Goal: Navigation & Orientation: Find specific page/section

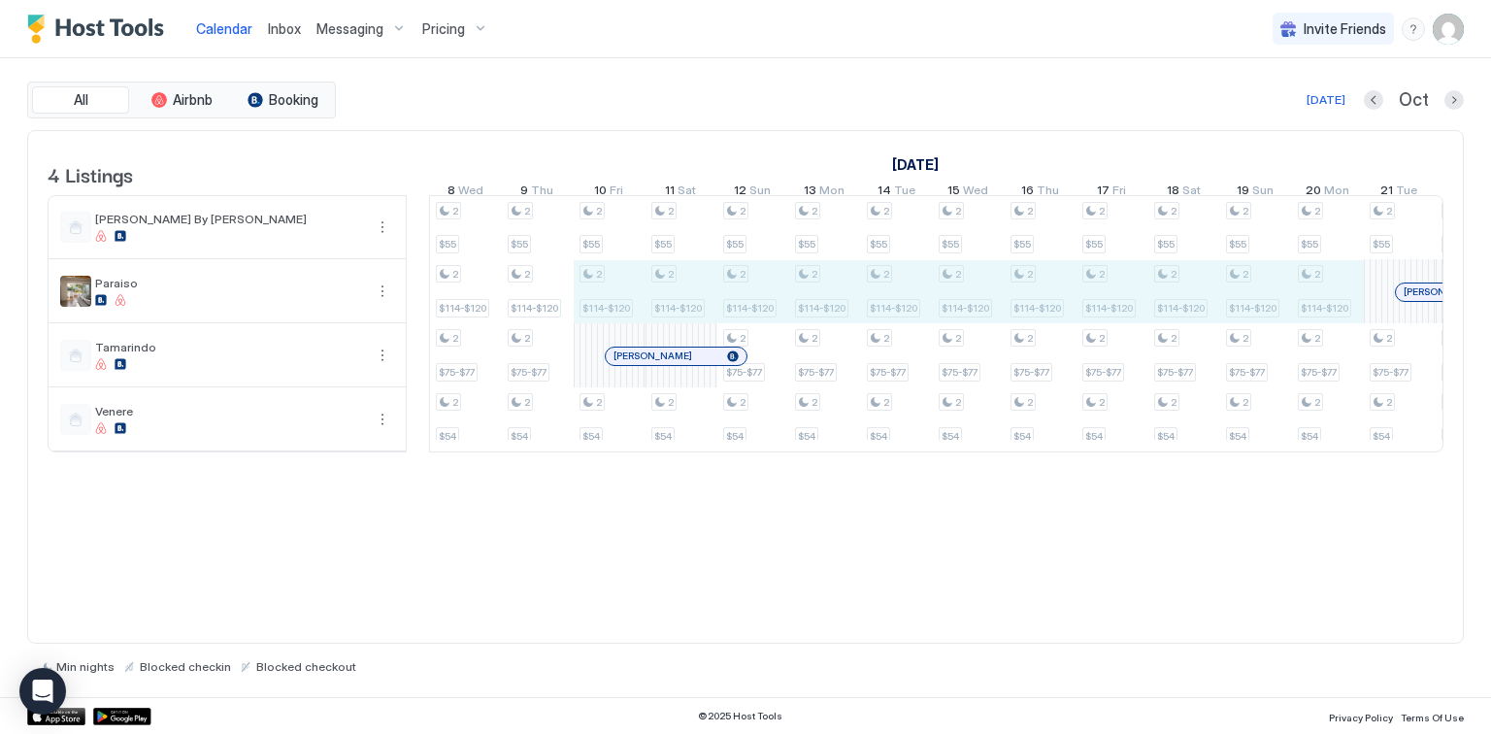
drag, startPoint x: 1311, startPoint y: 305, endPoint x: 615, endPoint y: 292, distance: 696.0
click at [615, 292] on div "2 $55 2 $103-$108 2 $75-$77 2 $50 2 $55 2 $103-$108 2 $75-$77 2 $50 2 $55 2 $10…" at bounding box center [1220, 323] width 3878 height 255
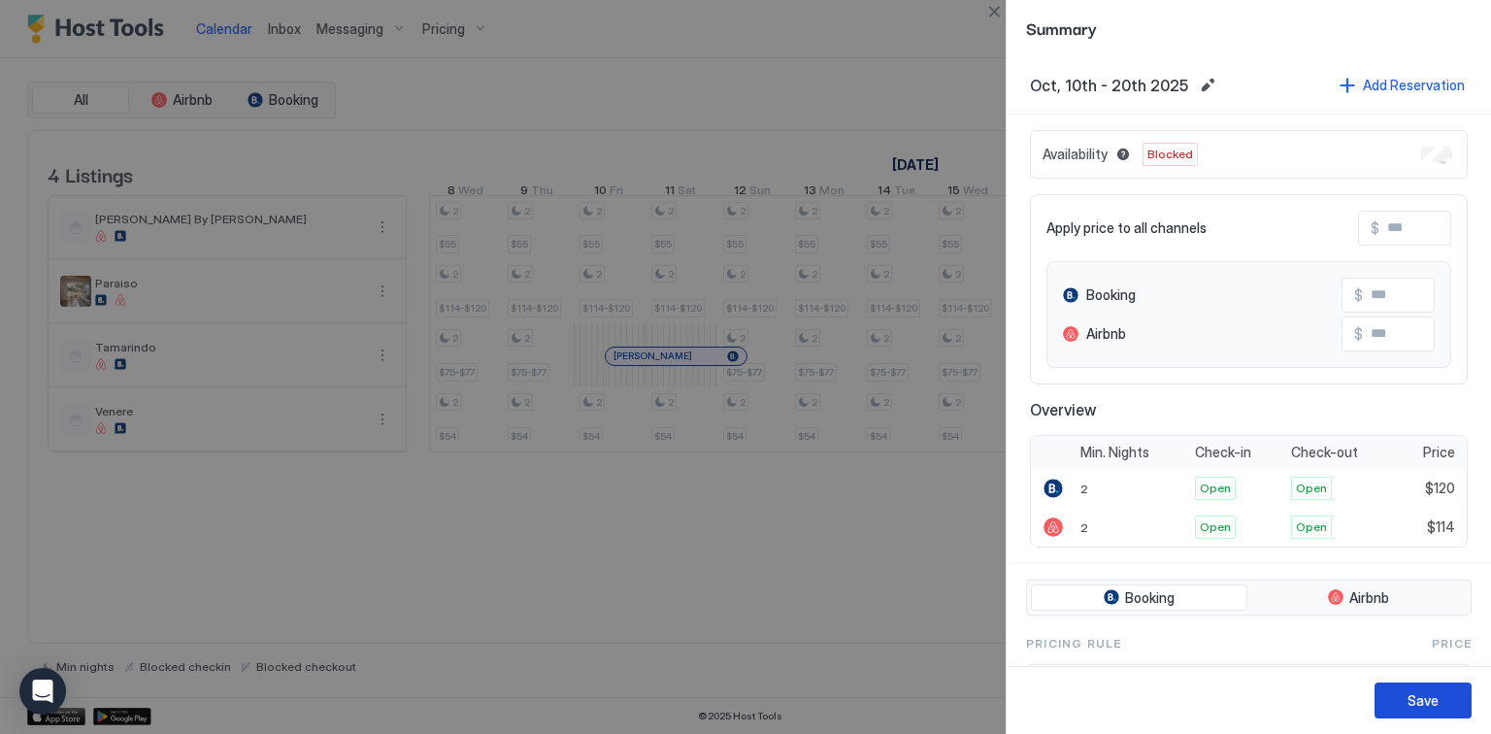
click at [1418, 698] on div "Save" at bounding box center [1422, 700] width 31 height 20
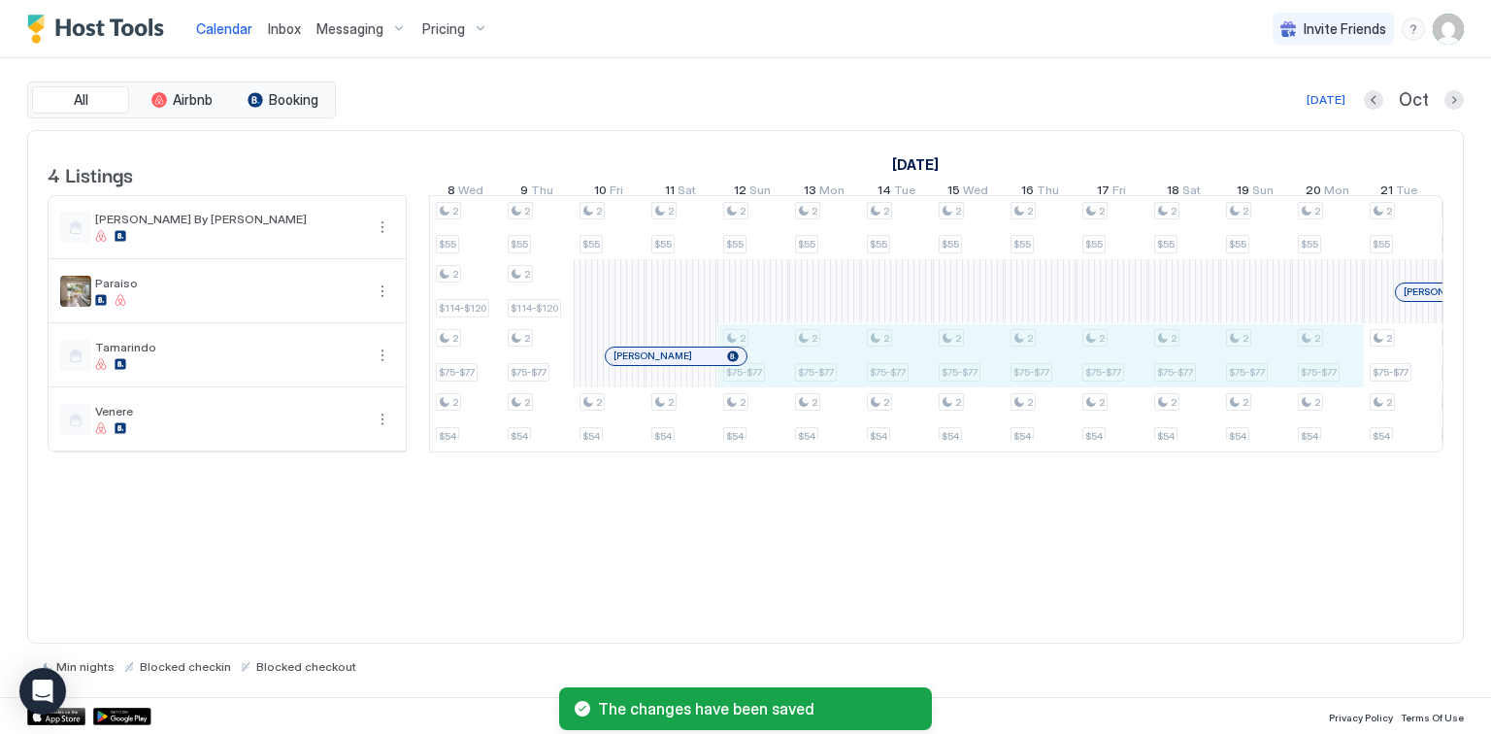
drag, startPoint x: 769, startPoint y: 379, endPoint x: 1339, endPoint y: 386, distance: 570.7
click at [1339, 386] on div "2 $55 2 $103-$108 2 $75-$77 2 $50 2 $55 2 $103-$108 2 $75-$77 2 $50 2 $55 2 $10…" at bounding box center [1220, 323] width 3878 height 255
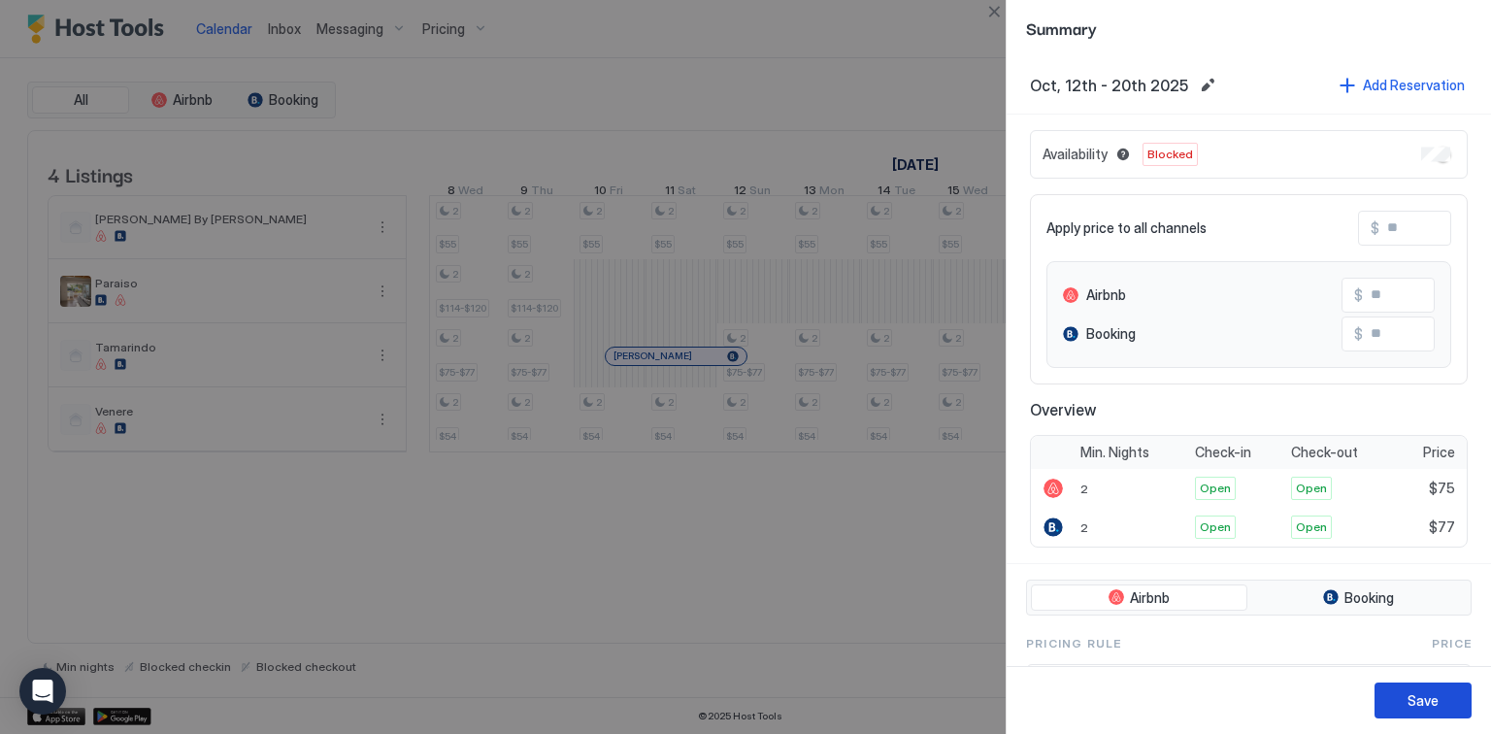
click at [1409, 691] on div "Save" at bounding box center [1422, 700] width 31 height 20
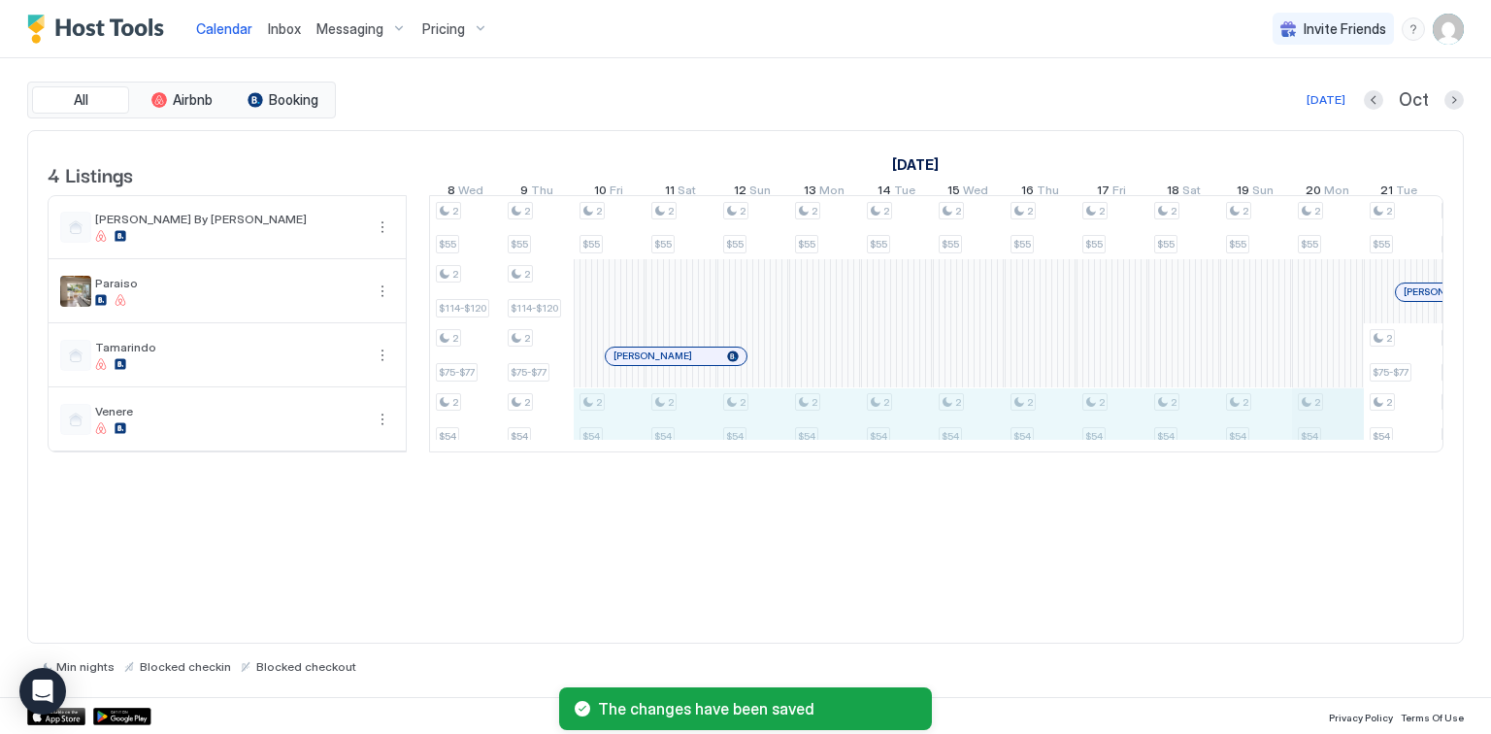
drag, startPoint x: 633, startPoint y: 434, endPoint x: 1301, endPoint y: 434, distance: 667.8
click at [1336, 435] on div "2 $55 2 $103-$108 2 $75-$77 2 $50 2 $55 2 $103-$108 2 $75-$77 2 $50 2 $55 2 $10…" at bounding box center [1220, 323] width 3878 height 255
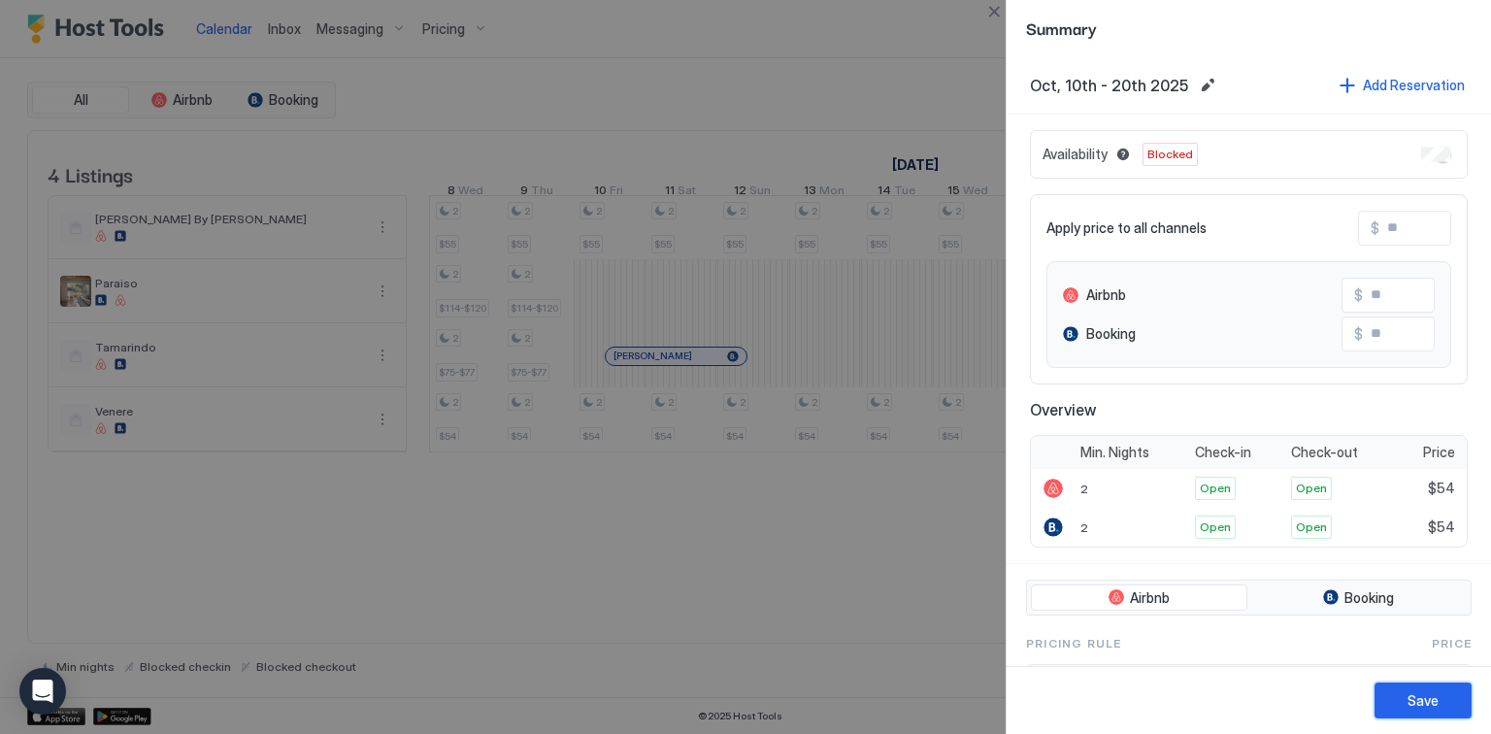
click at [1411, 688] on button "Save" at bounding box center [1422, 700] width 97 height 36
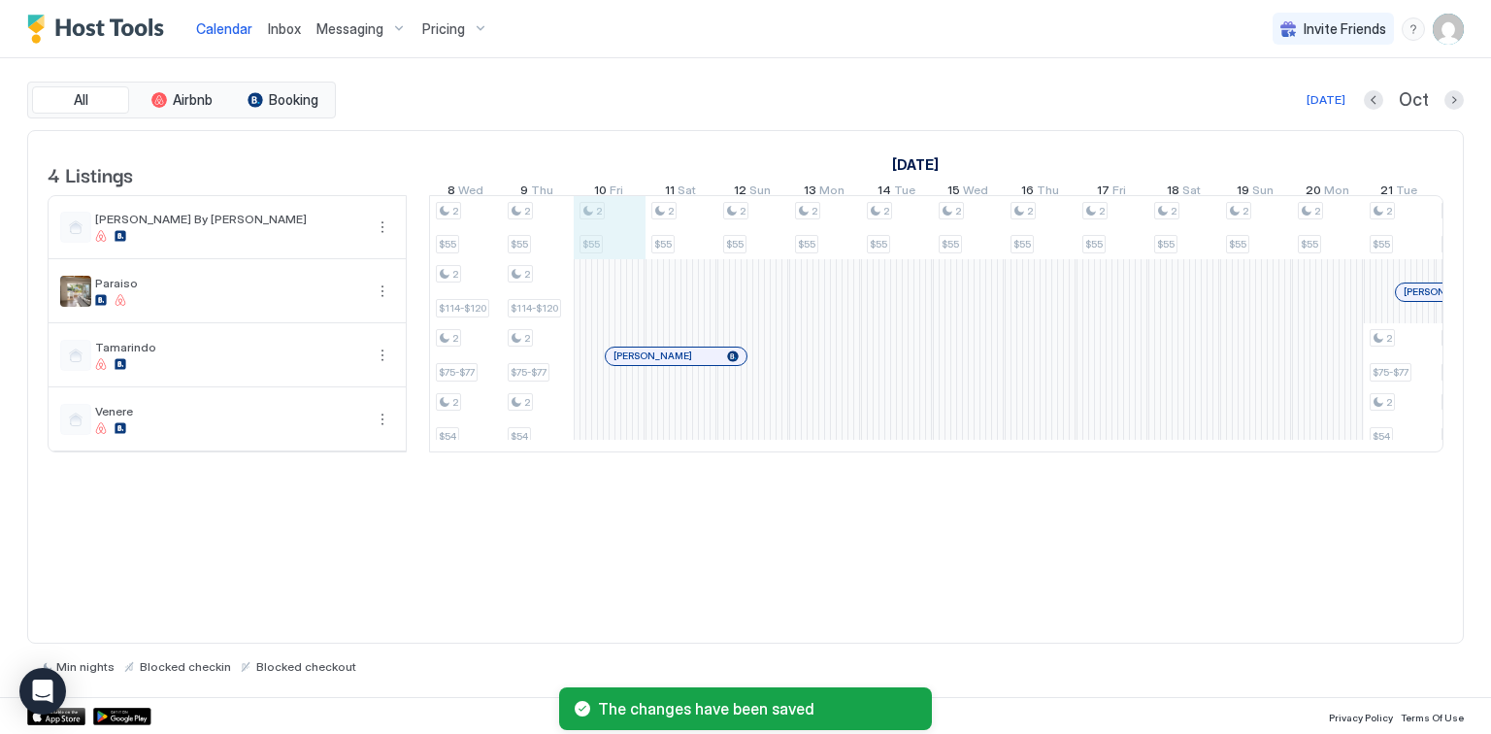
click at [604, 240] on div "2 $55 2 $103-$108 2 $75-$77 2 $50 2 $55 2 $103-$108 2 $75-$77 2 $50 2 $55 2 $10…" at bounding box center [1220, 323] width 3878 height 255
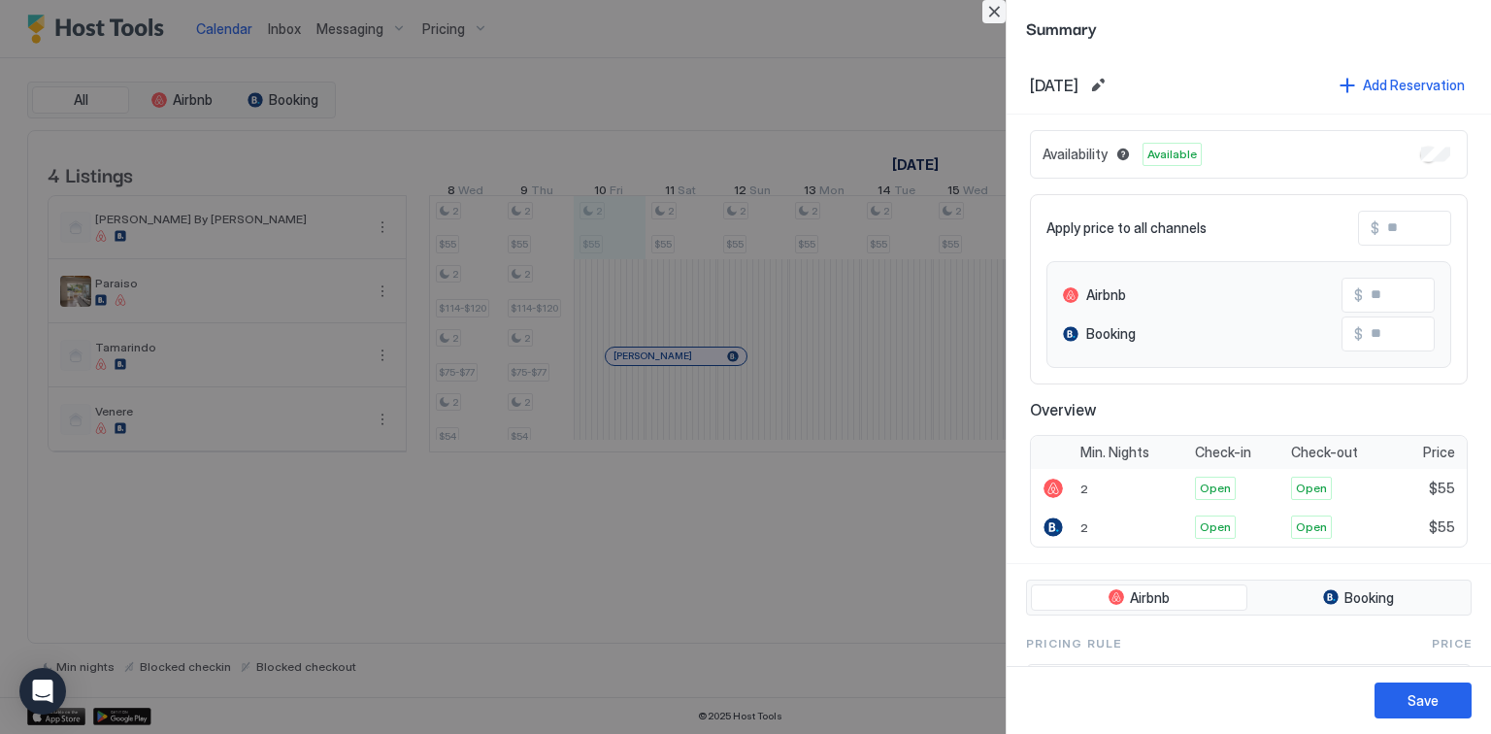
click at [998, 18] on button "Close" at bounding box center [993, 11] width 23 height 23
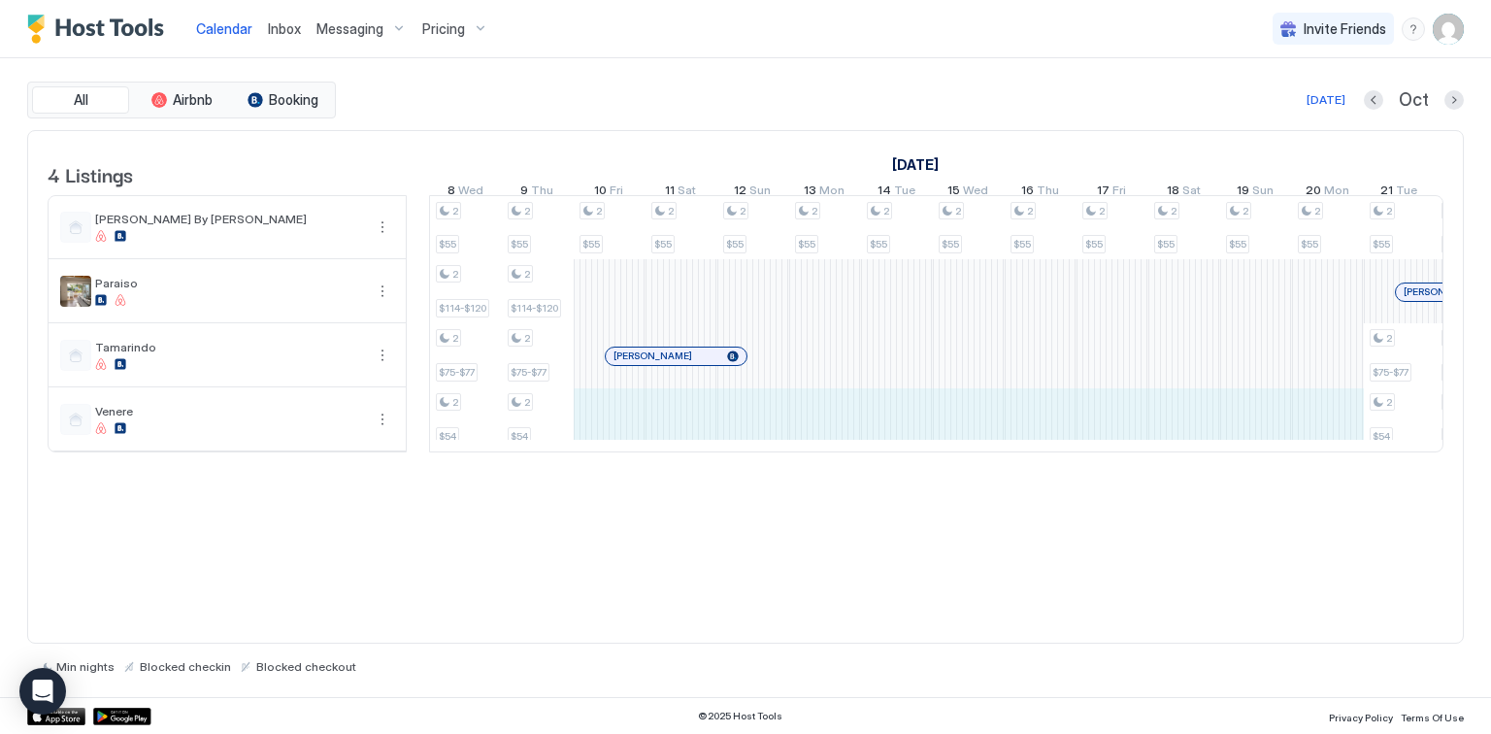
drag, startPoint x: 607, startPoint y: 419, endPoint x: 1293, endPoint y: 429, distance: 686.3
click at [1318, 429] on div "2 $55 2 $103-$108 2 $75-$77 2 $50 2 $55 2 $103-$108 2 $75-$77 2 $50 2 $55 2 $10…" at bounding box center [1220, 323] width 3878 height 255
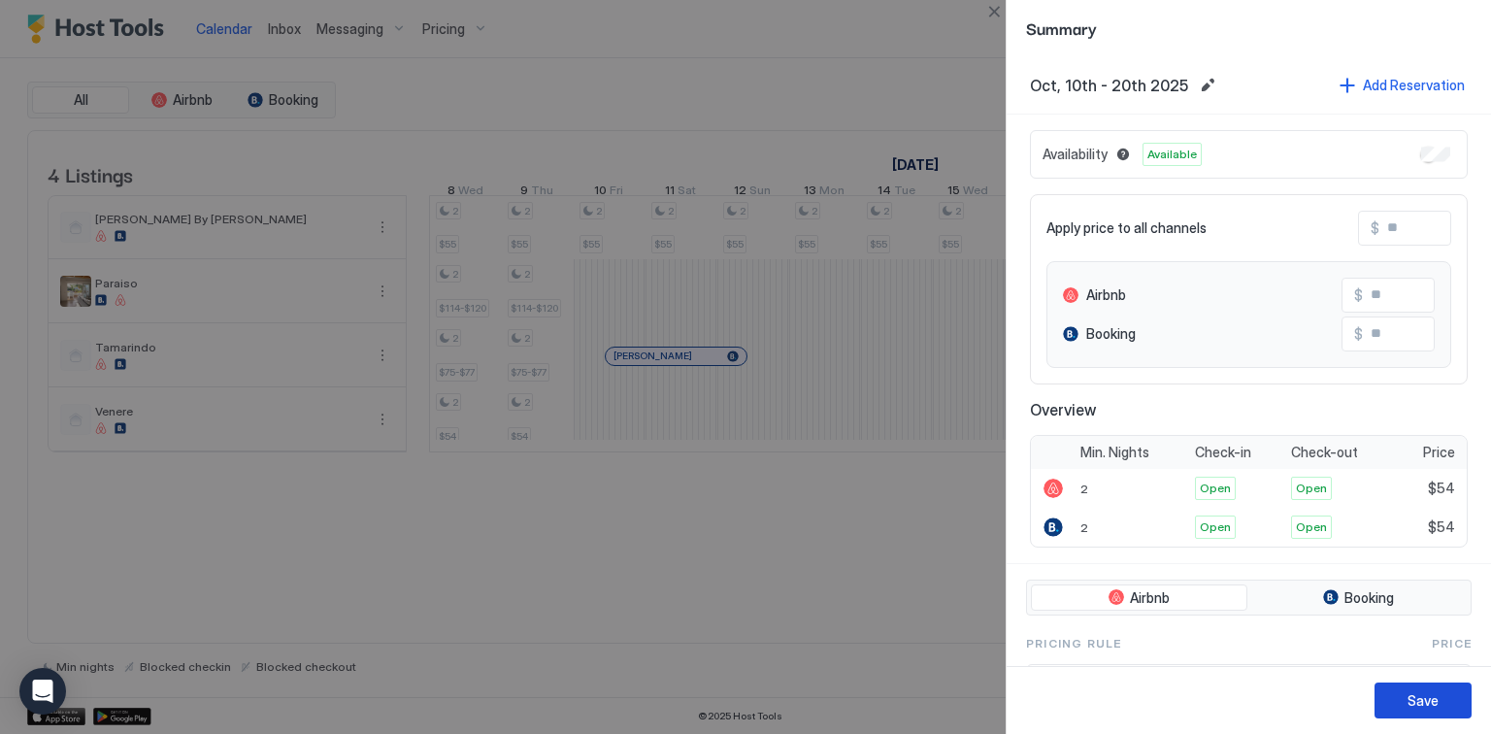
click at [1411, 707] on div "Save" at bounding box center [1422, 700] width 31 height 20
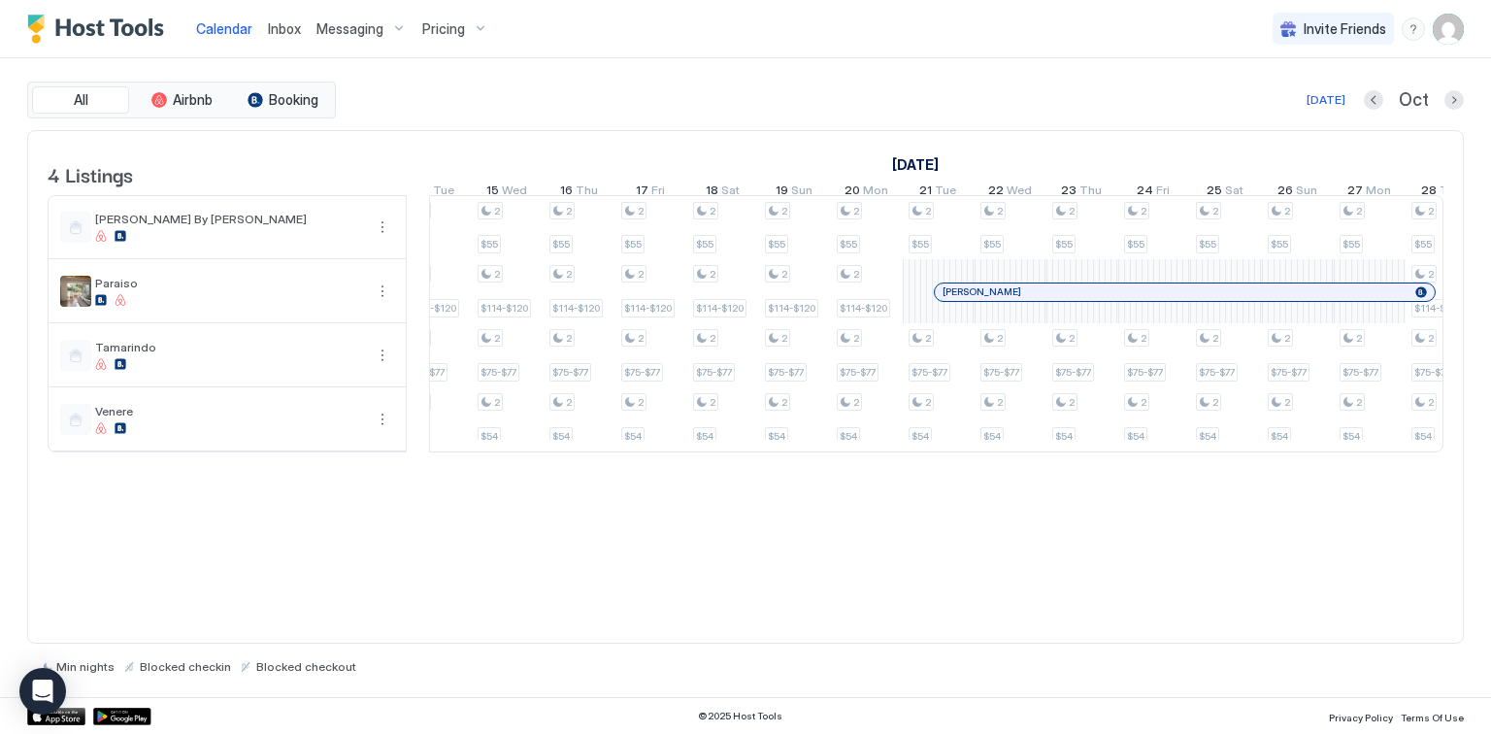
click at [272, 13] on div "Inbox" at bounding box center [284, 29] width 49 height 36
click at [272, 23] on span "Inbox" at bounding box center [284, 28] width 33 height 16
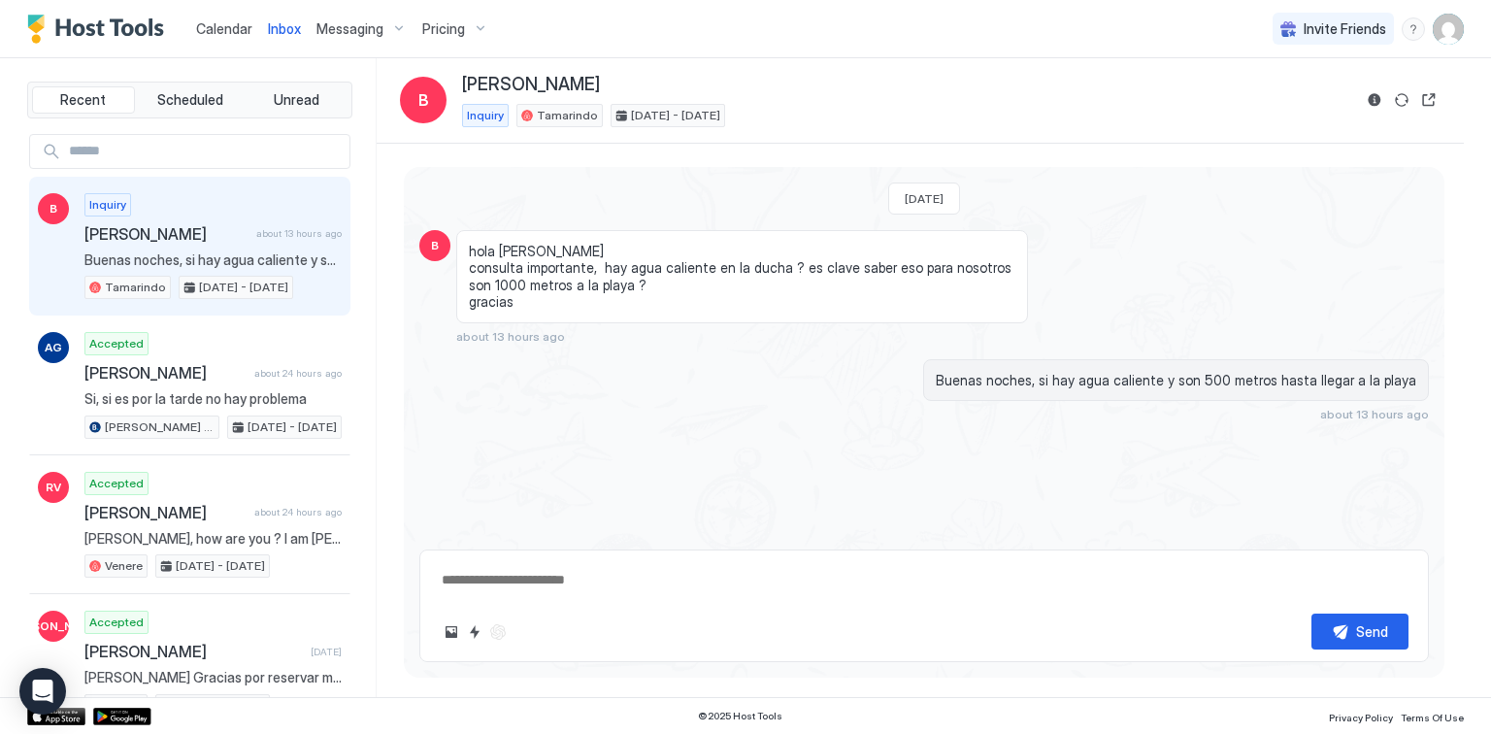
click at [223, 36] on link "Calendar" at bounding box center [224, 28] width 56 height 20
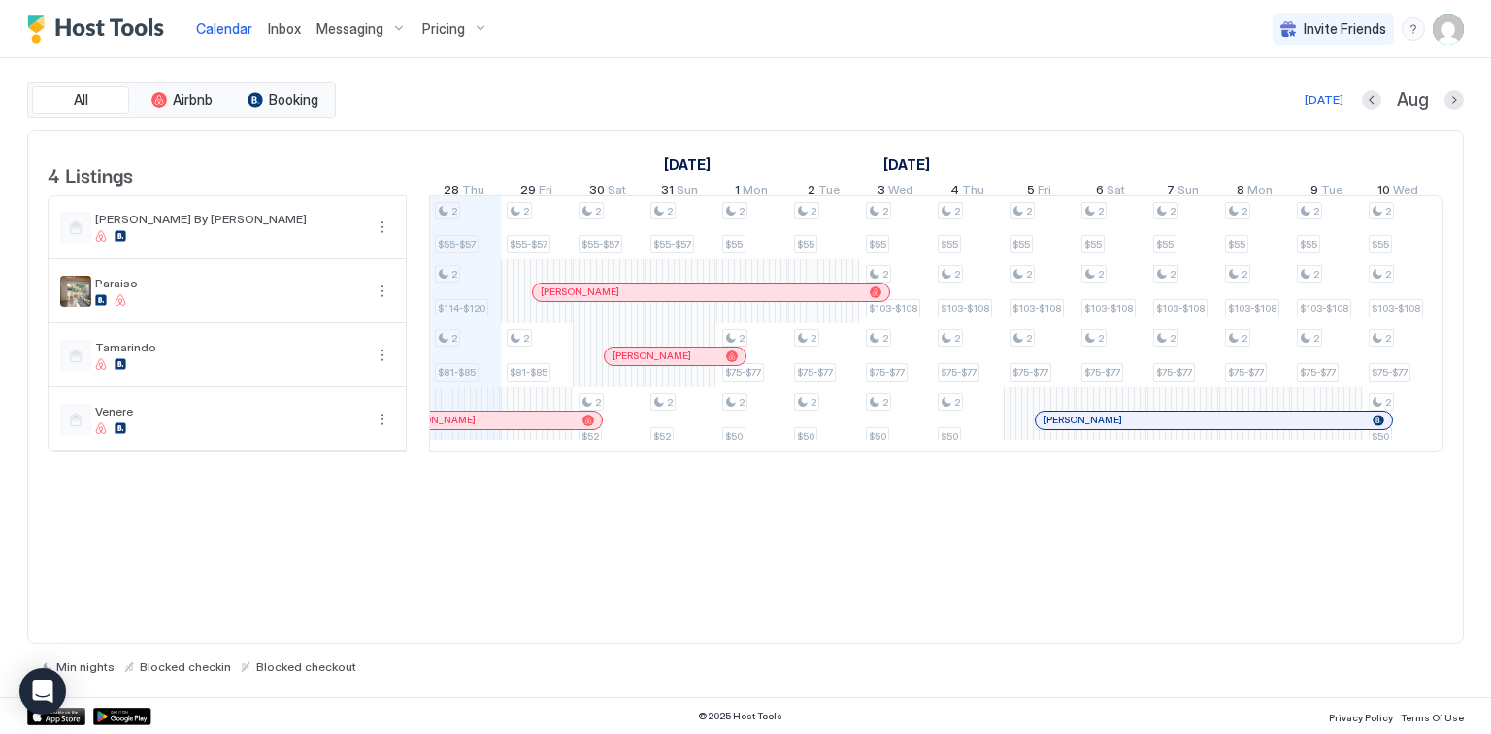
click at [278, 32] on span "Inbox" at bounding box center [284, 28] width 33 height 16
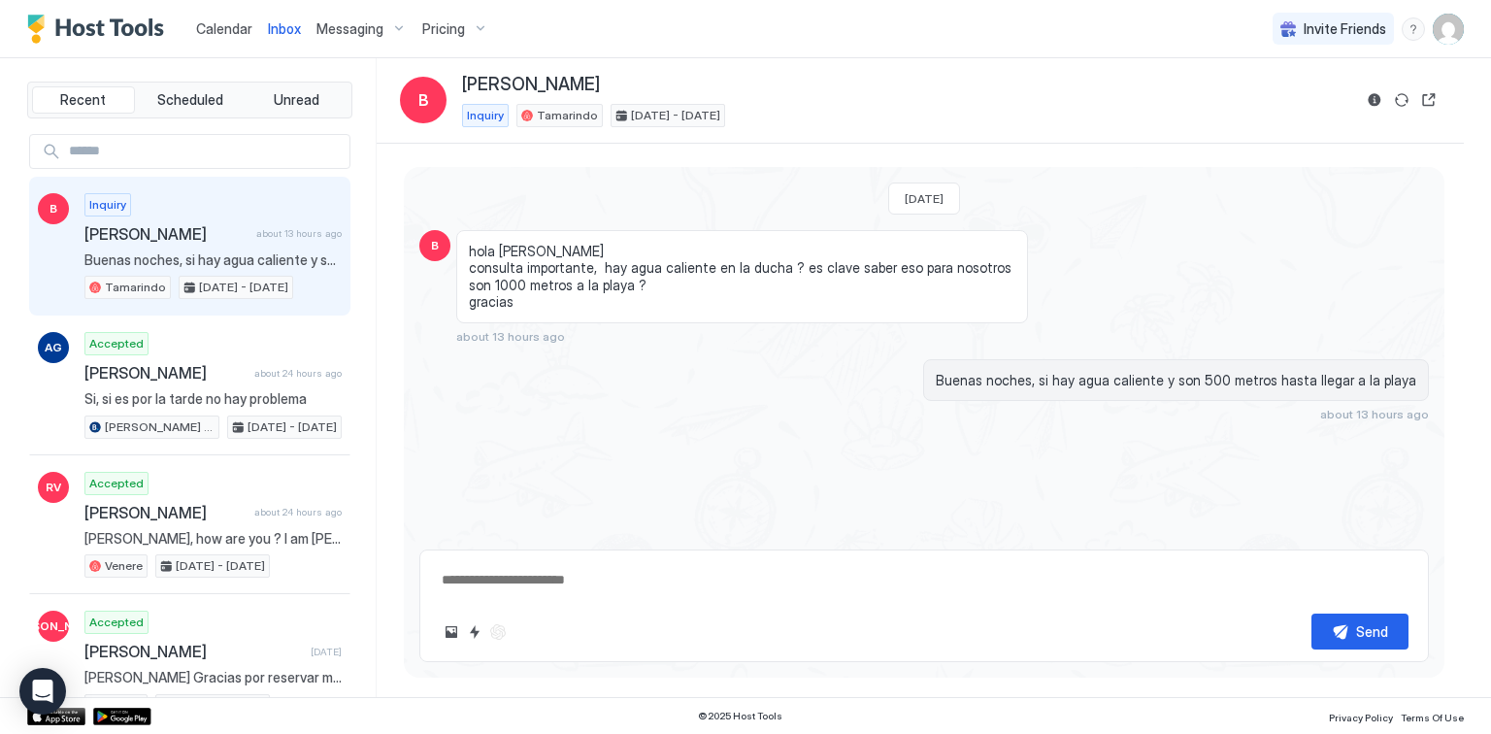
click at [242, 32] on span "Calendar" at bounding box center [224, 28] width 56 height 16
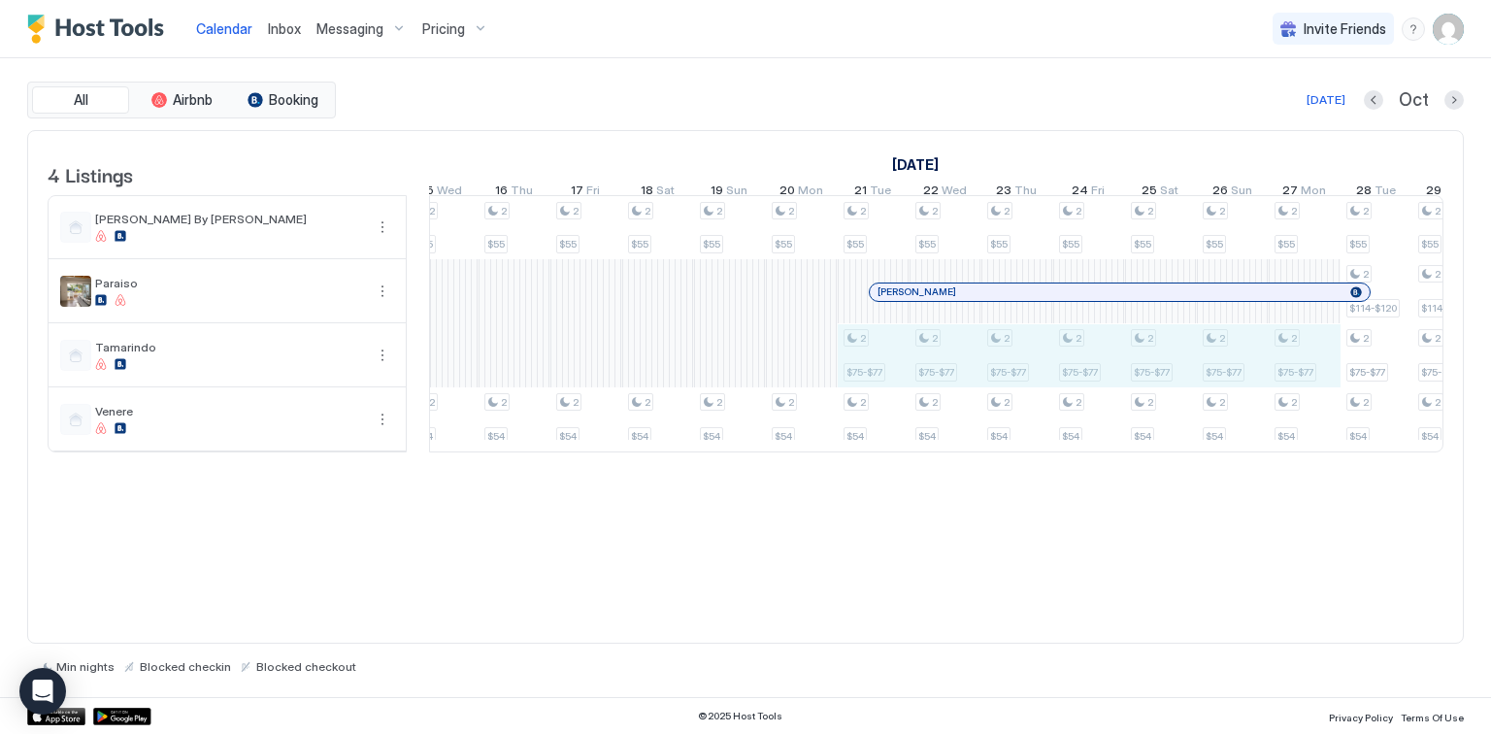
drag, startPoint x: 878, startPoint y: 375, endPoint x: 1328, endPoint y: 375, distance: 449.4
click at [1328, 375] on div "2 $55 2 $103-$108 2 $75-$77 2 $50 2 $55 2 $103-$108 2 $75-$77 2 $50 2 $55 2 $10…" at bounding box center [694, 323] width 3878 height 255
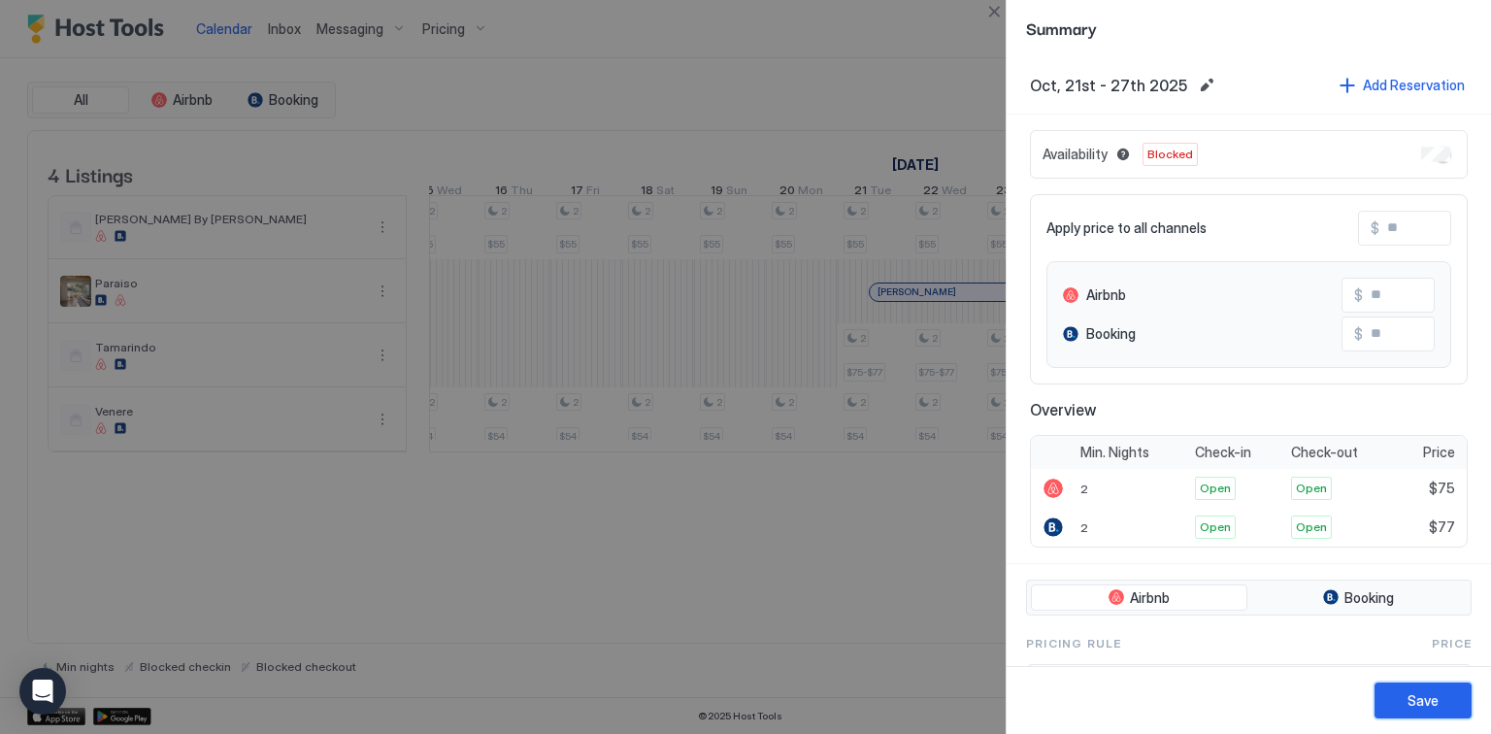
click at [1440, 689] on button "Save" at bounding box center [1422, 700] width 97 height 36
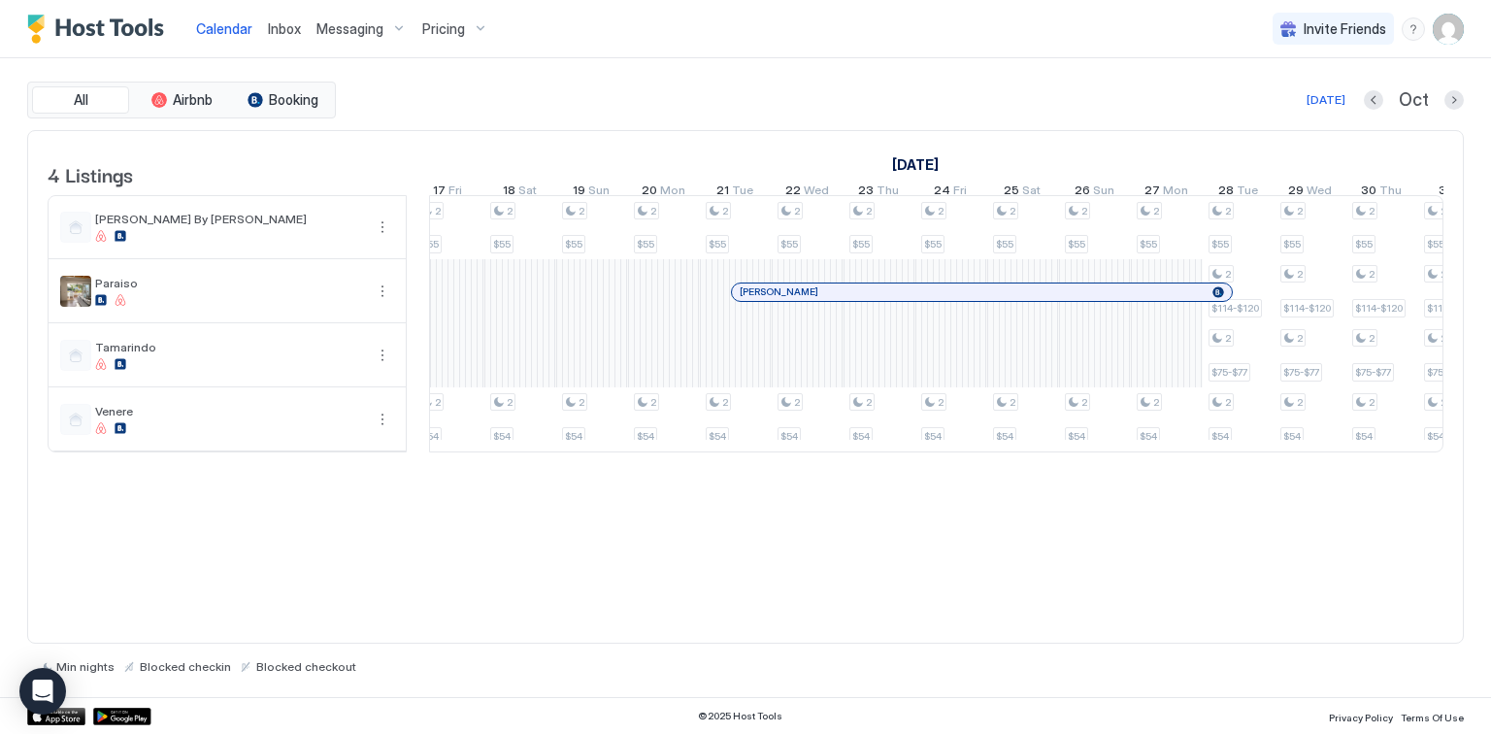
click at [741, 300] on div at bounding box center [742, 292] width 16 height 16
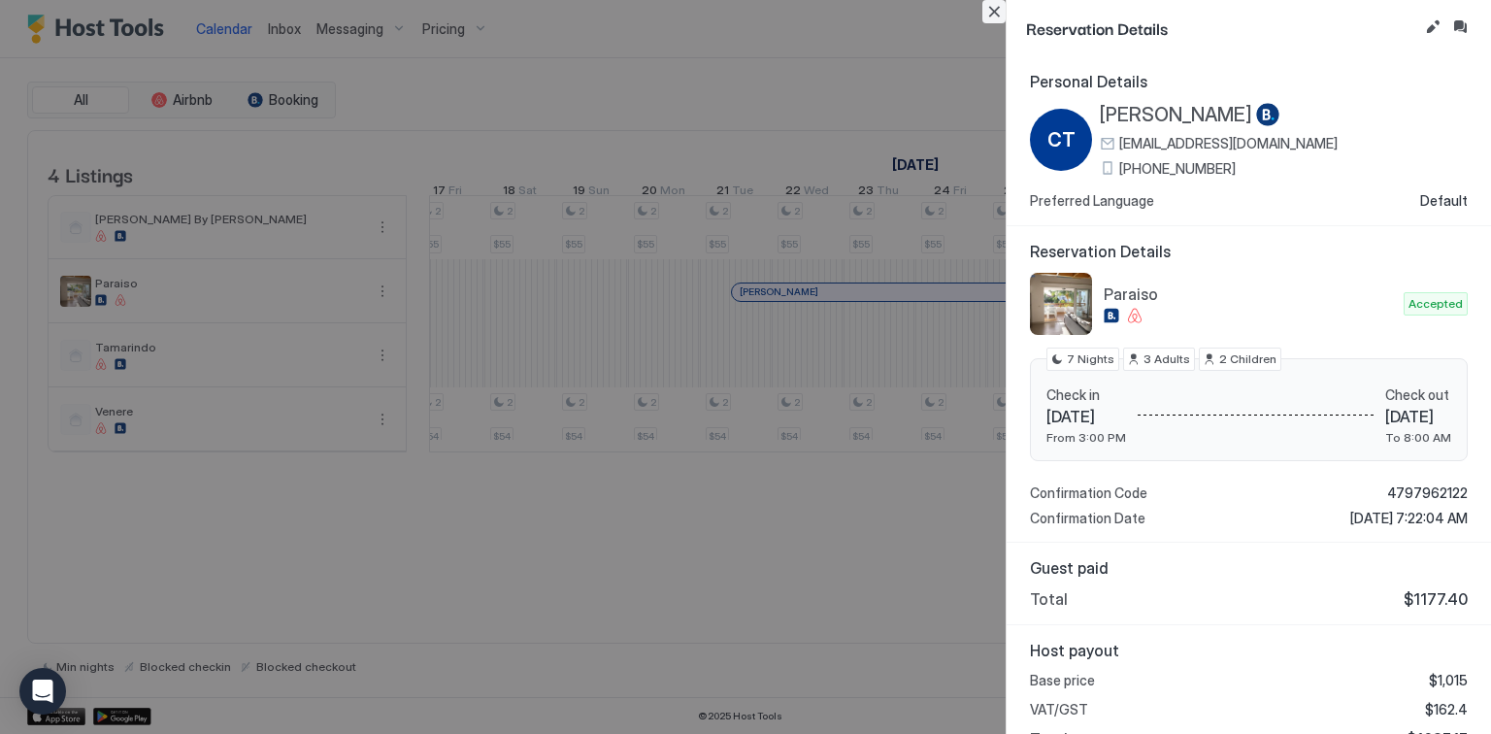
click at [995, 17] on button "Close" at bounding box center [993, 11] width 23 height 23
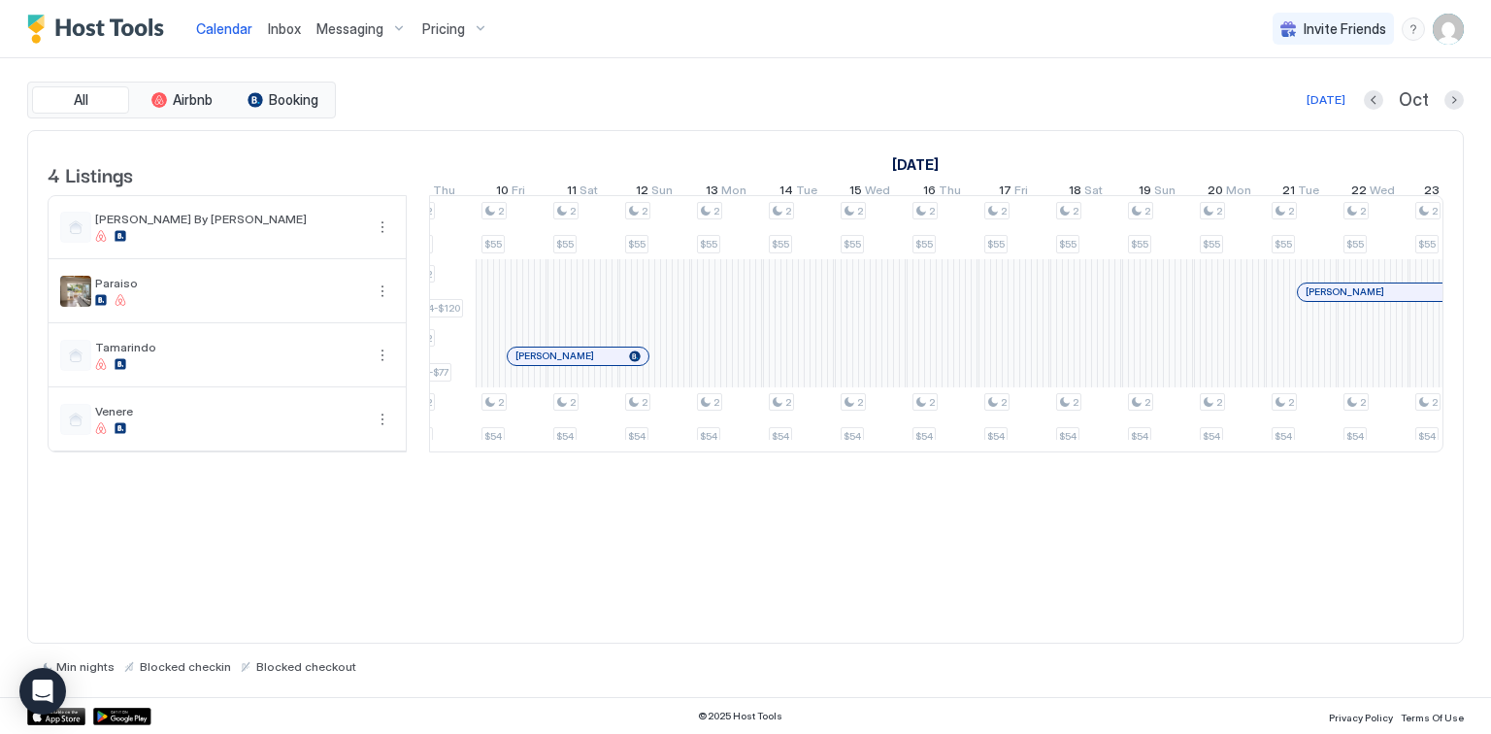
click at [285, 30] on span "Inbox" at bounding box center [284, 28] width 33 height 16
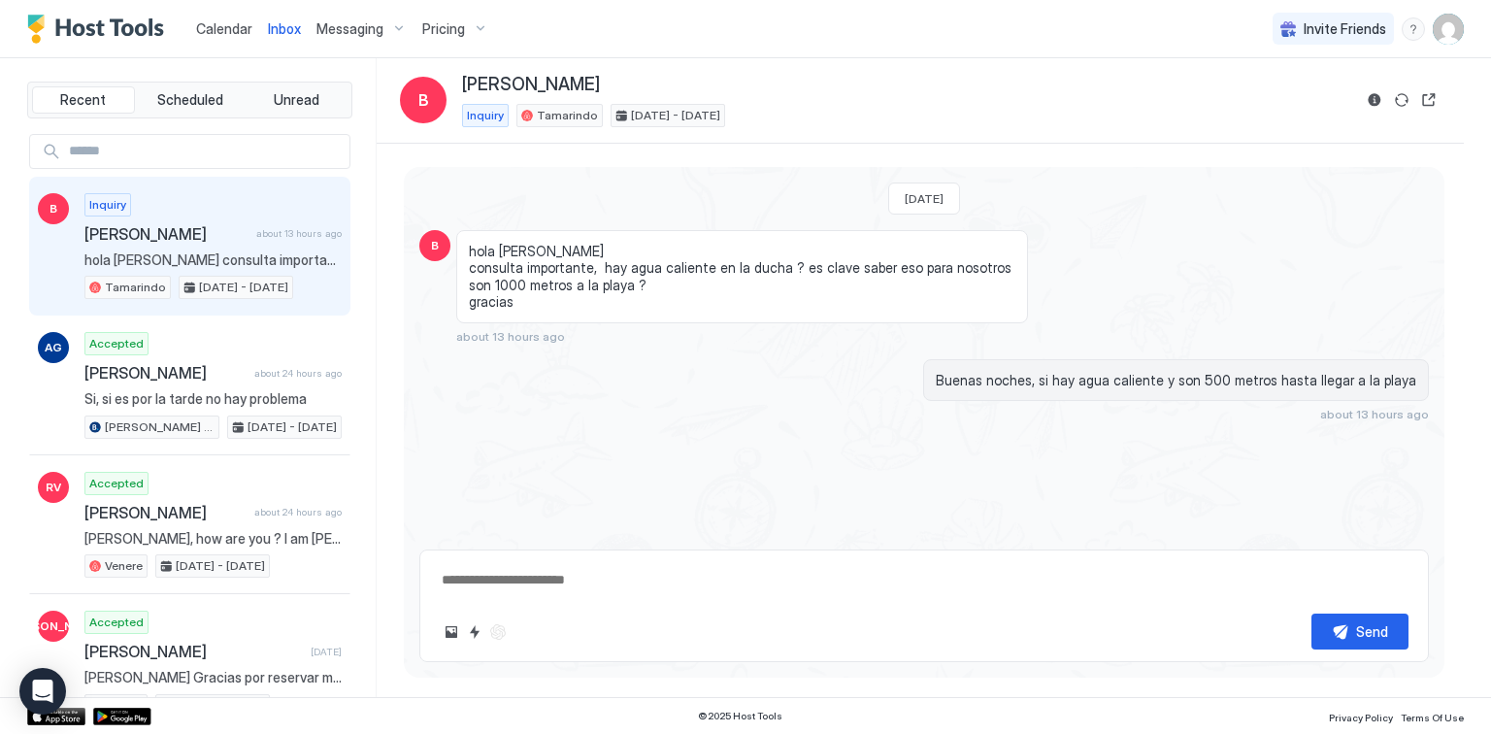
type textarea "*"
click at [239, 30] on span "Calendar" at bounding box center [224, 28] width 56 height 16
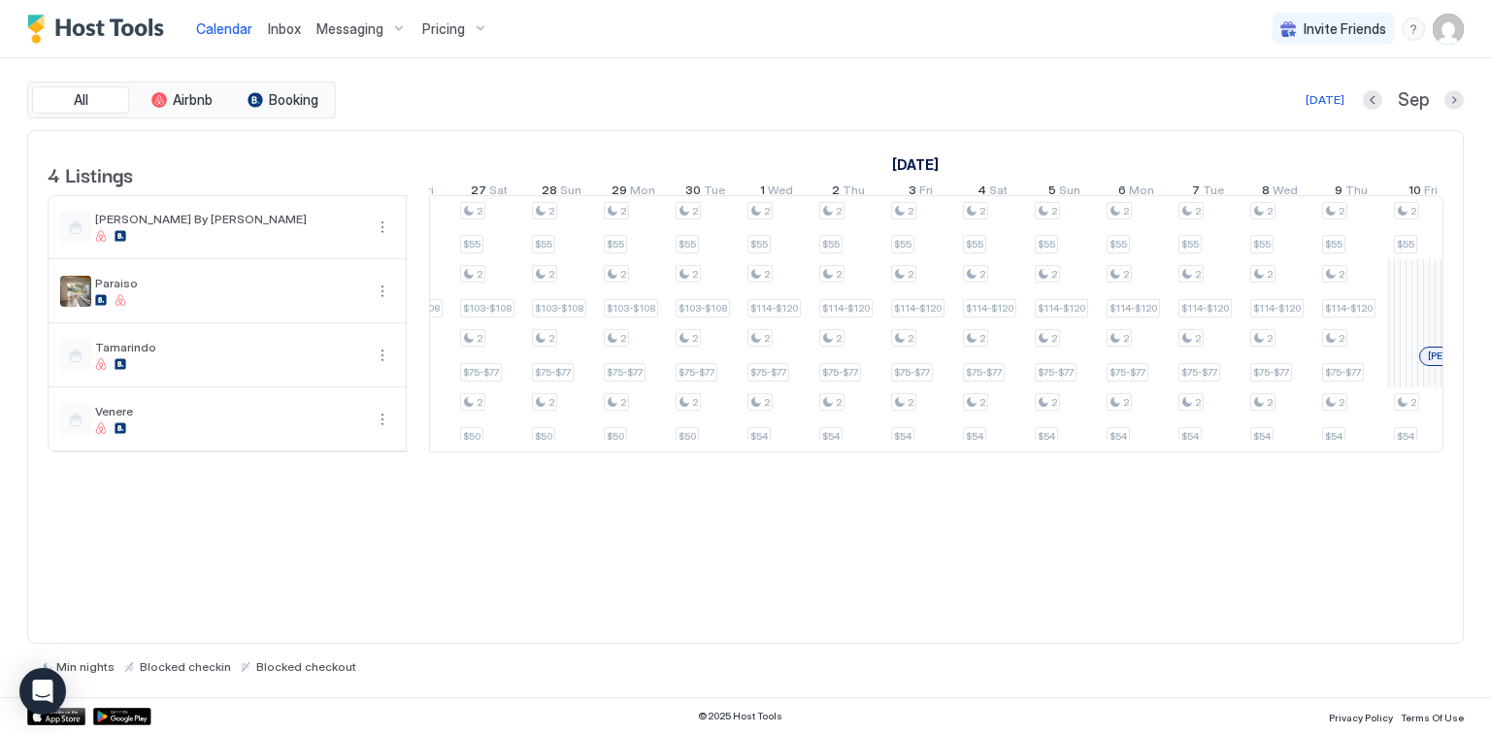
scroll to position [0, 322]
